Goal: Task Accomplishment & Management: Manage account settings

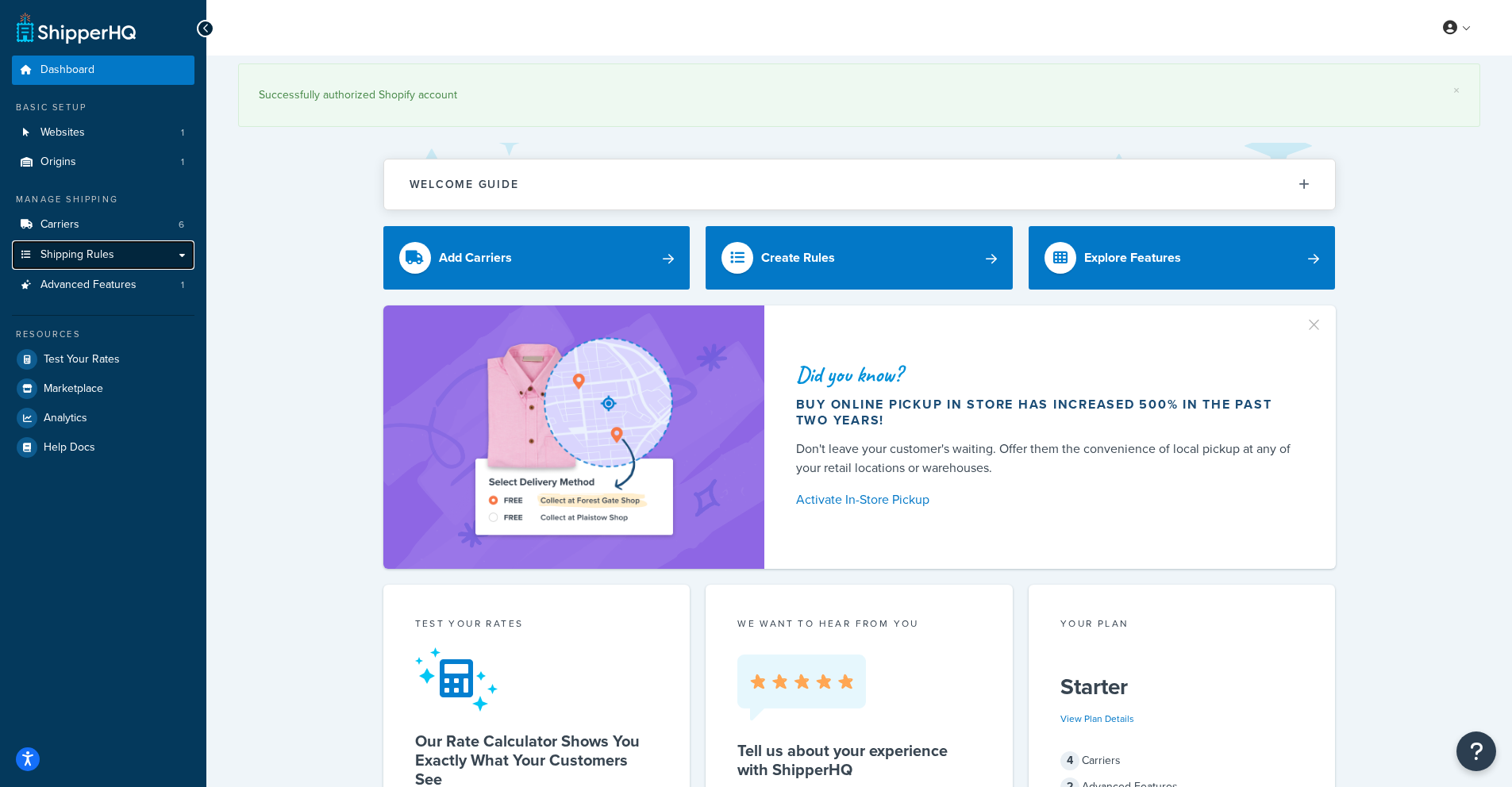
click at [104, 257] on span "Shipping Rules" at bounding box center [78, 255] width 74 height 14
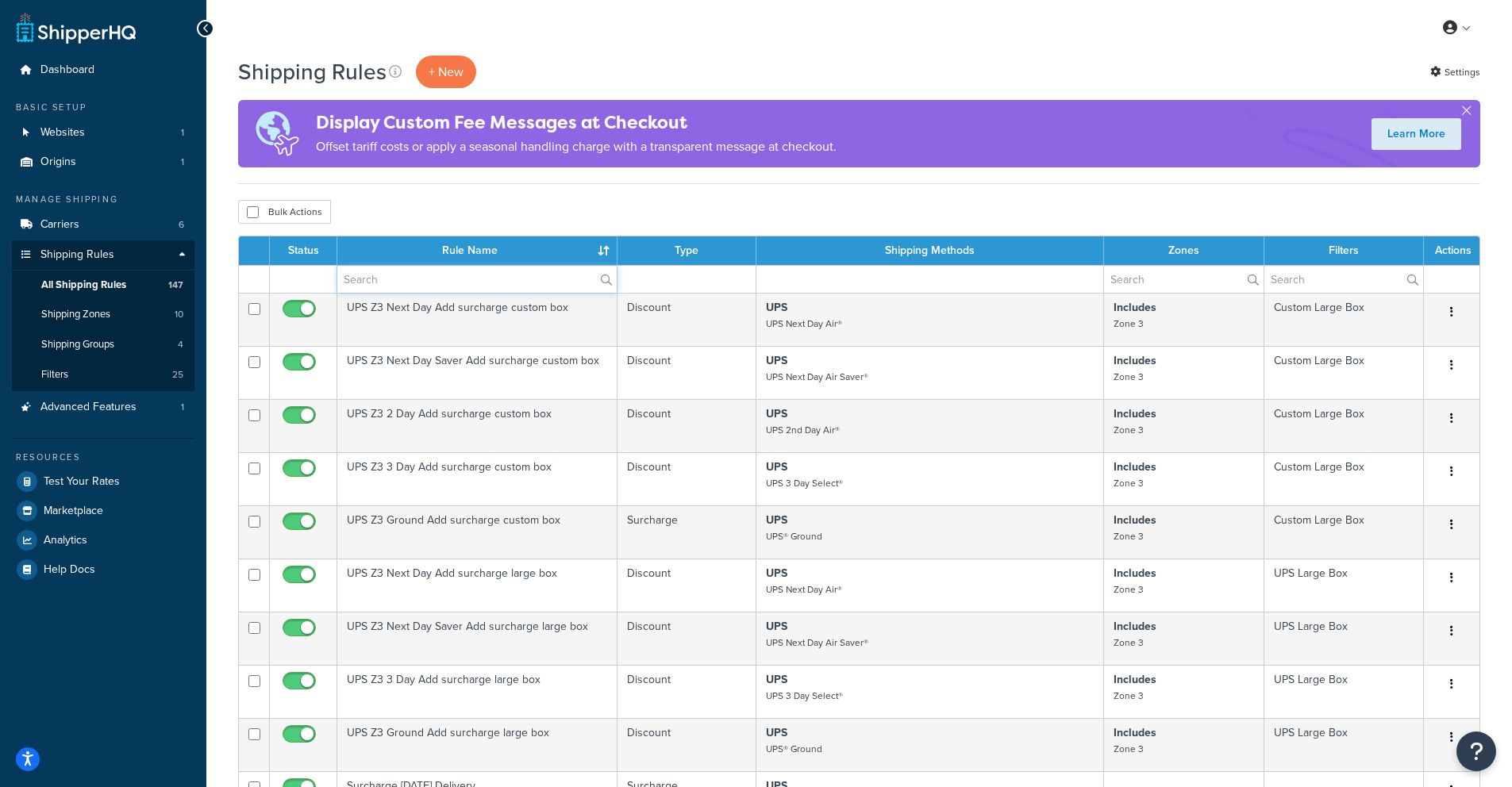
click at [403, 276] on input "text" at bounding box center [477, 278] width 279 height 27
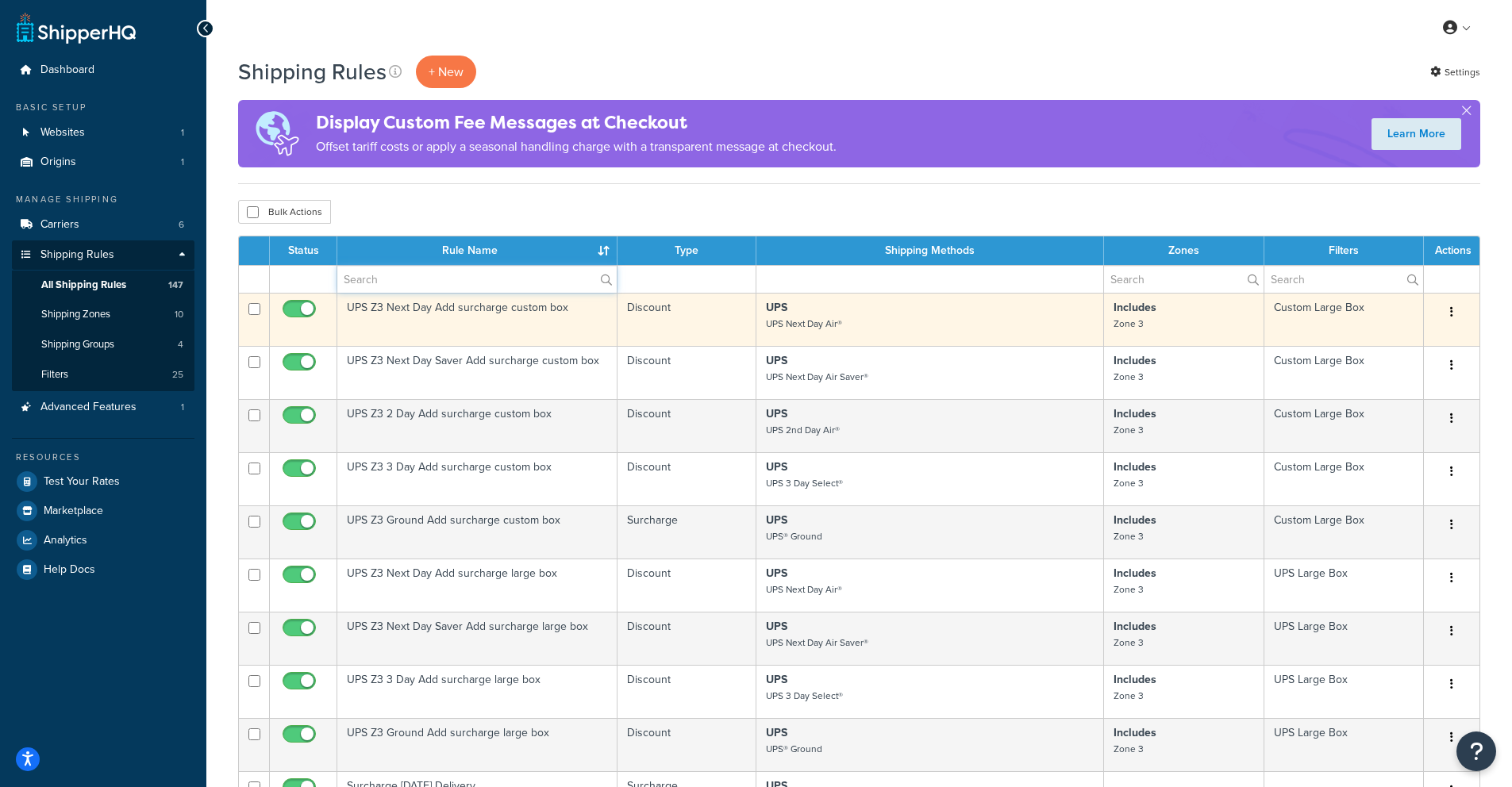
type input "hide"
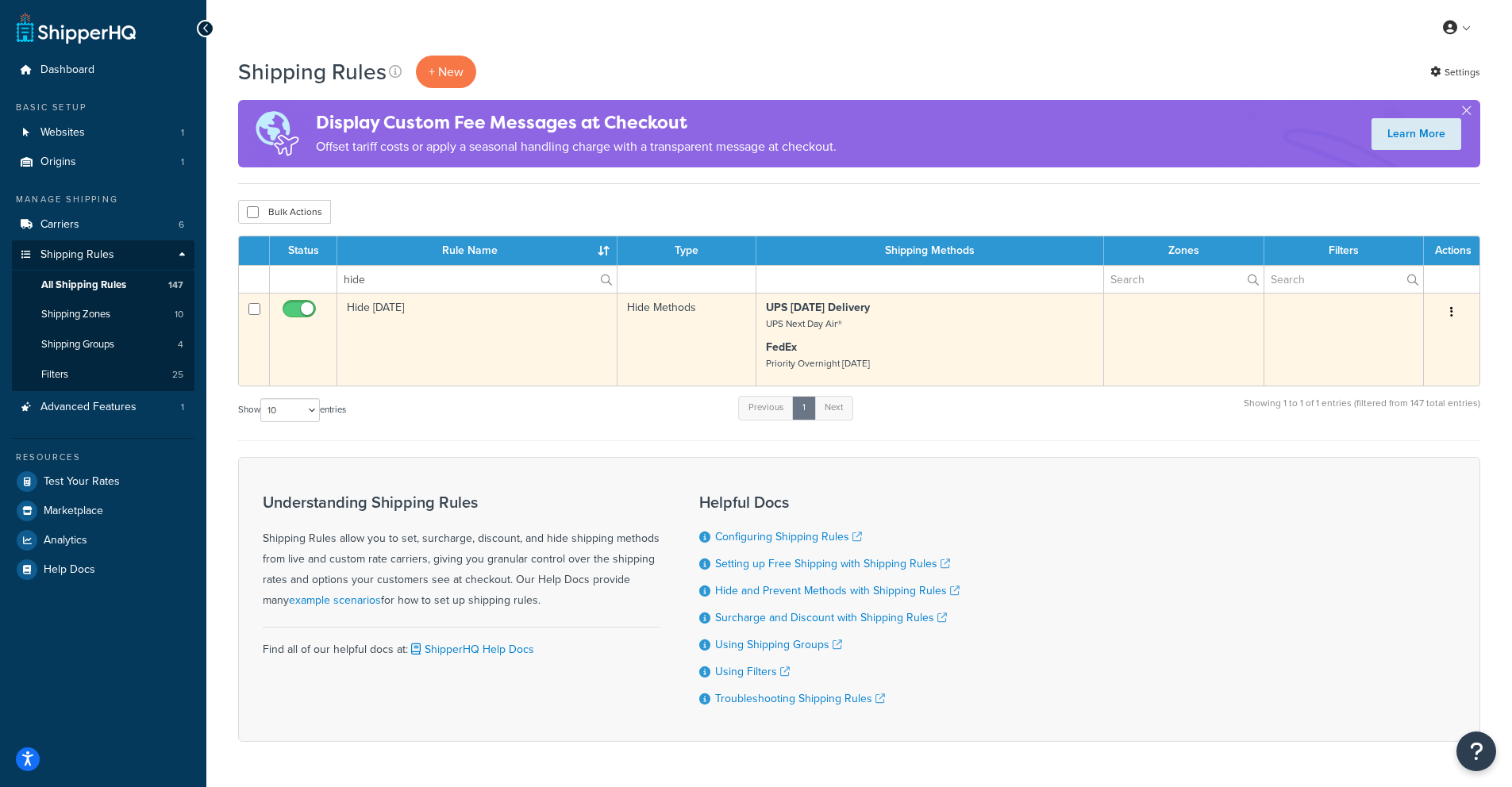
click at [296, 313] on input "checkbox" at bounding box center [301, 313] width 44 height 20
checkbox input "false"
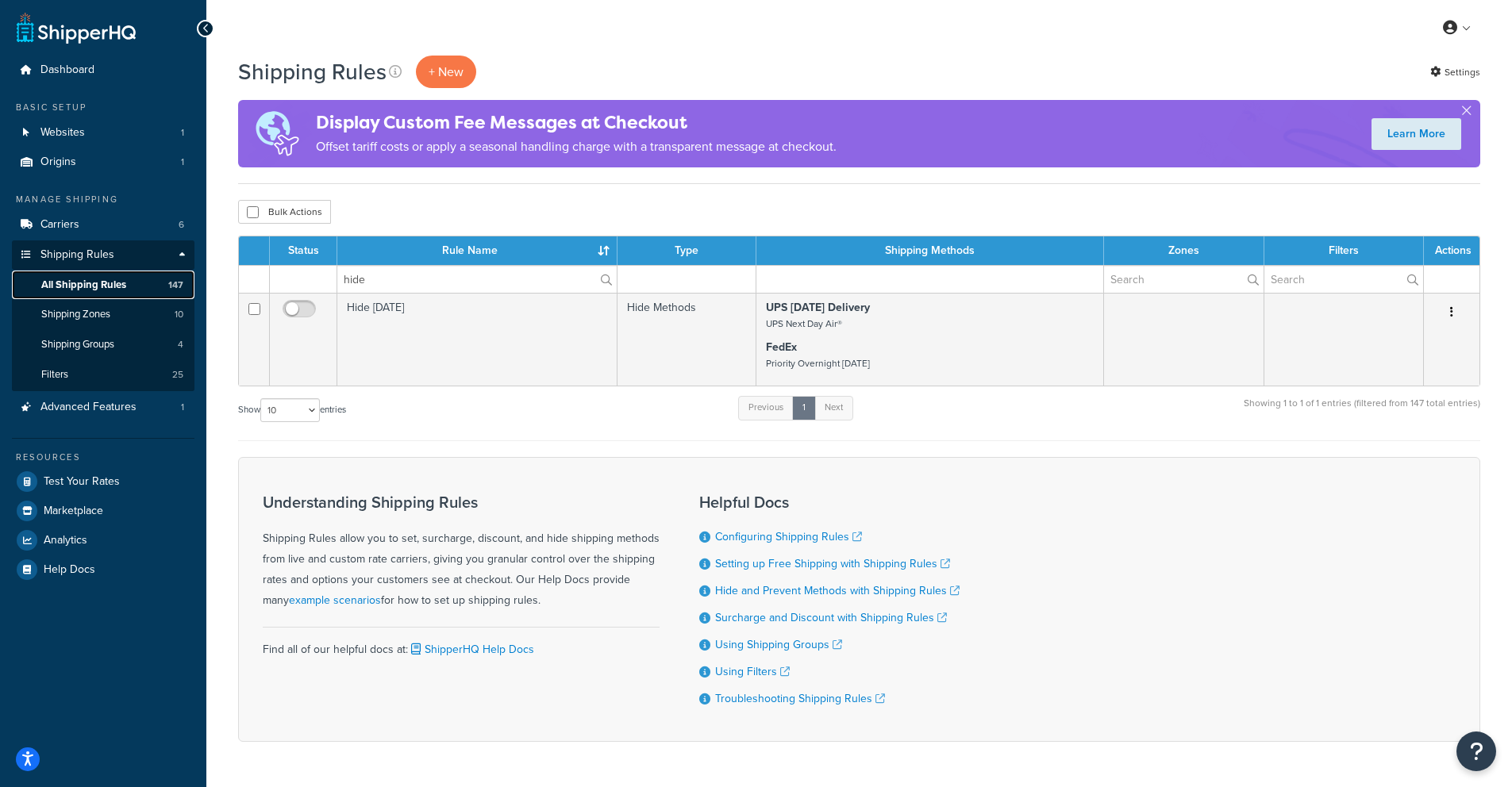
click at [60, 285] on span "All Shipping Rules" at bounding box center [84, 285] width 84 height 14
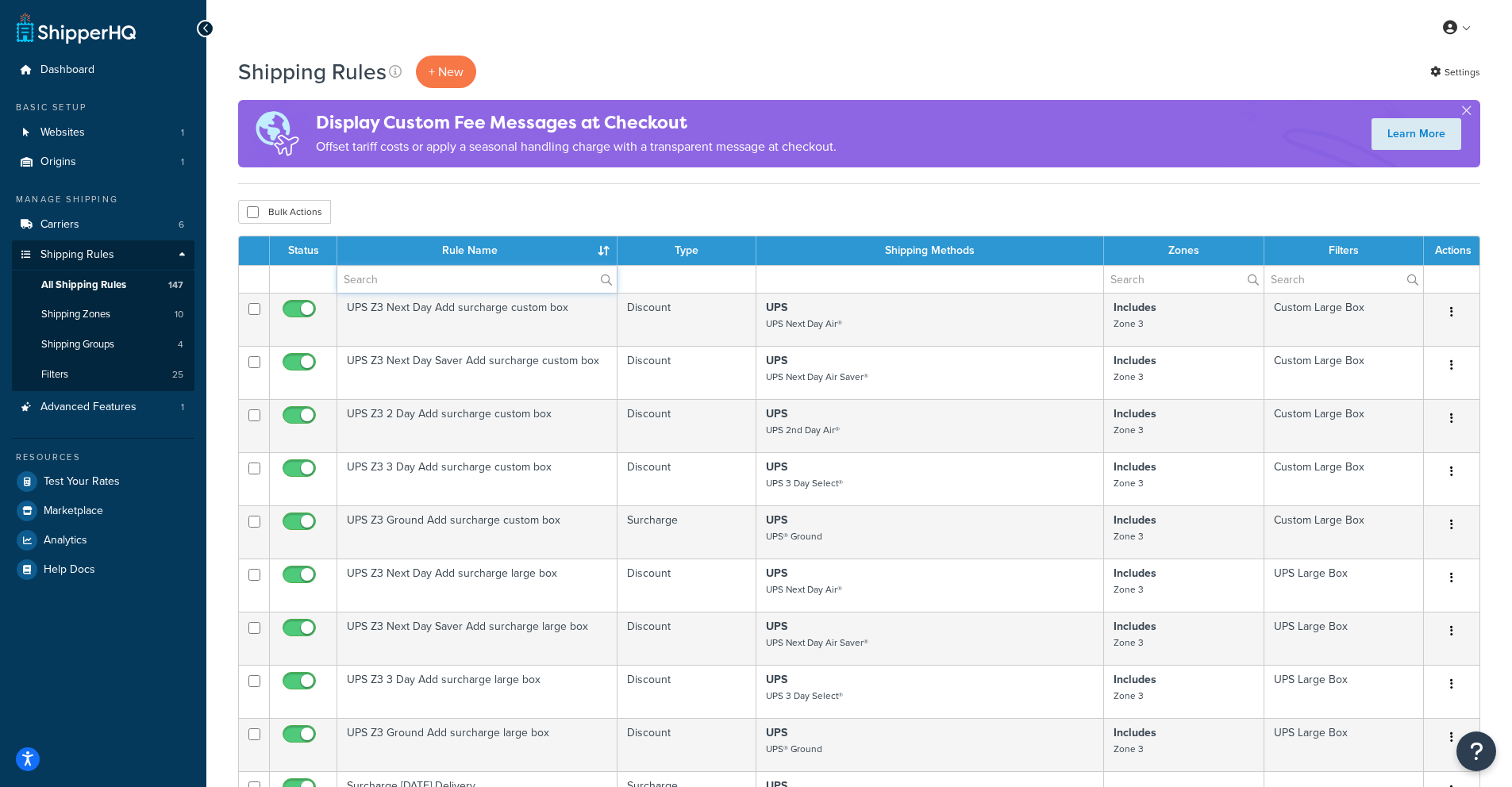
click at [411, 284] on input "text" at bounding box center [477, 278] width 279 height 27
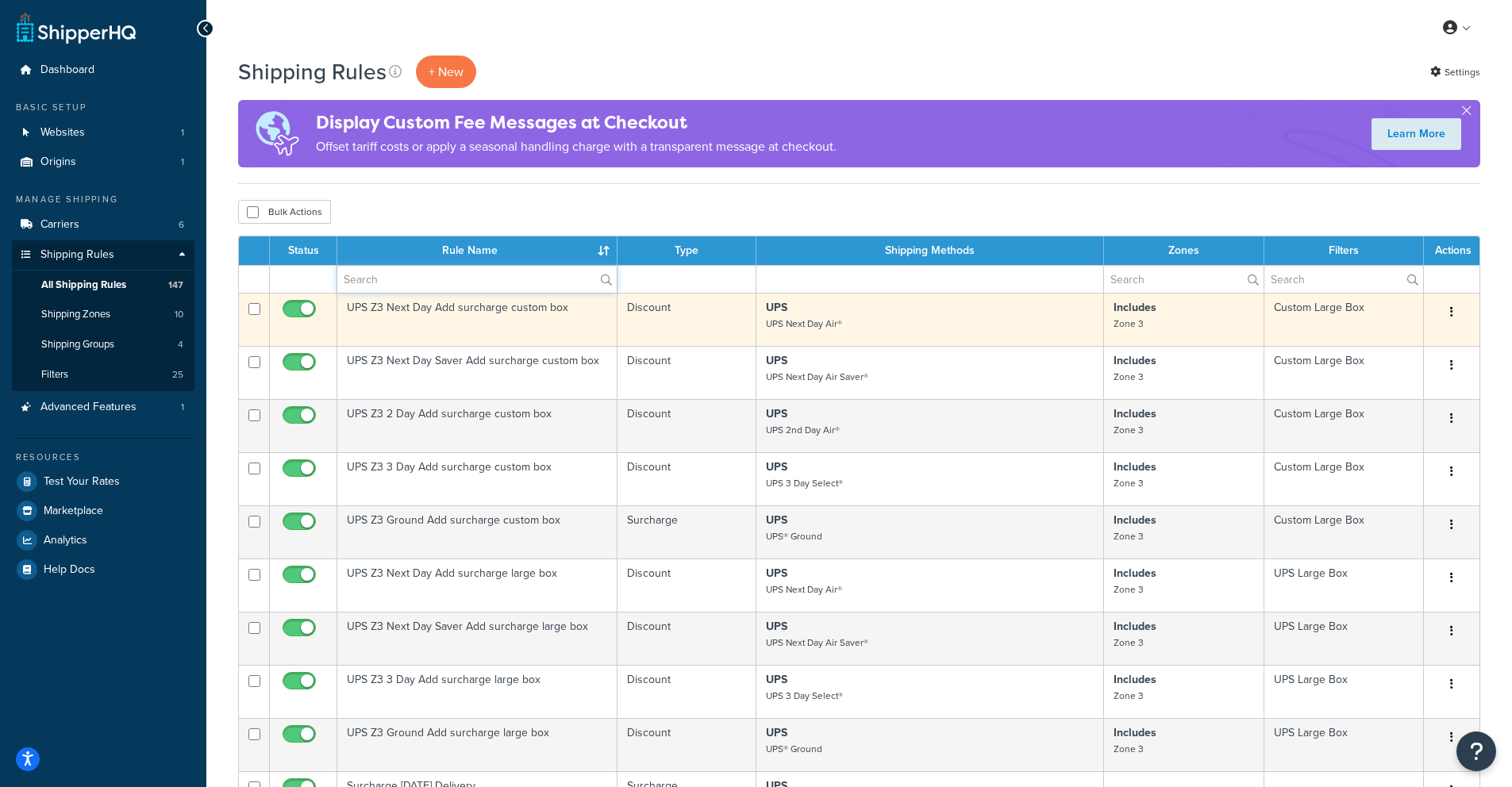
type input "hide"
